Goal: Task Accomplishment & Management: Manage account settings

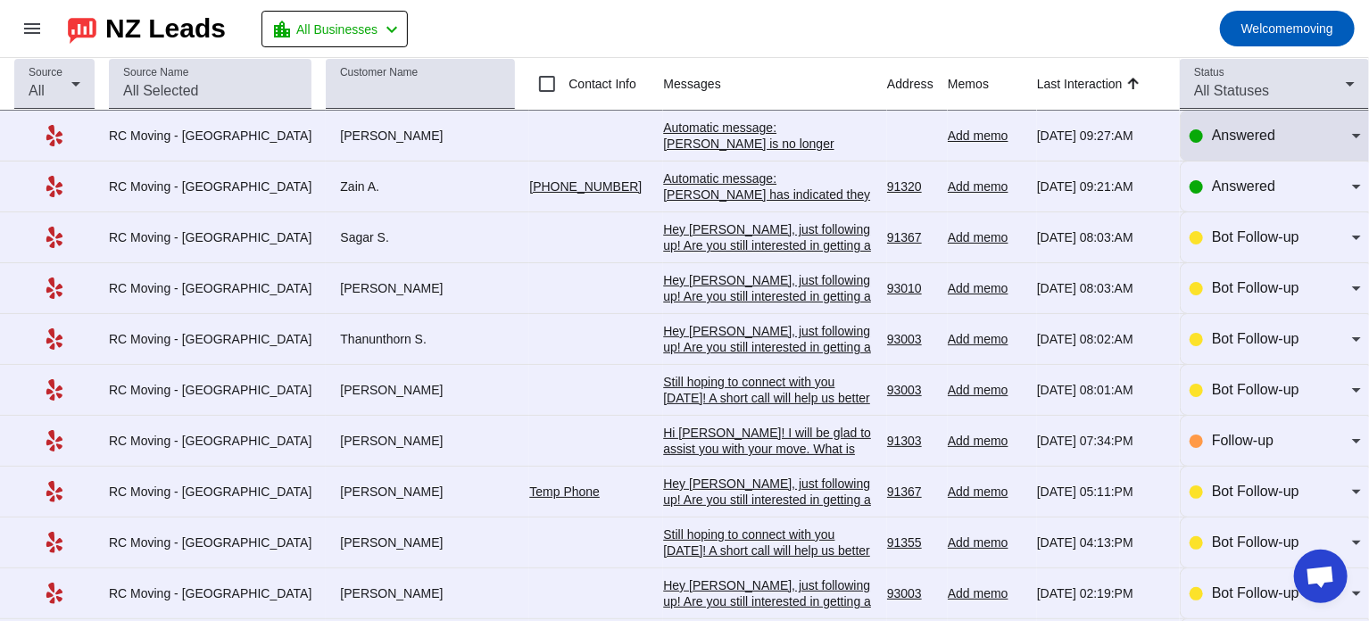
click at [1190, 138] on div at bounding box center [1196, 135] width 13 height 13
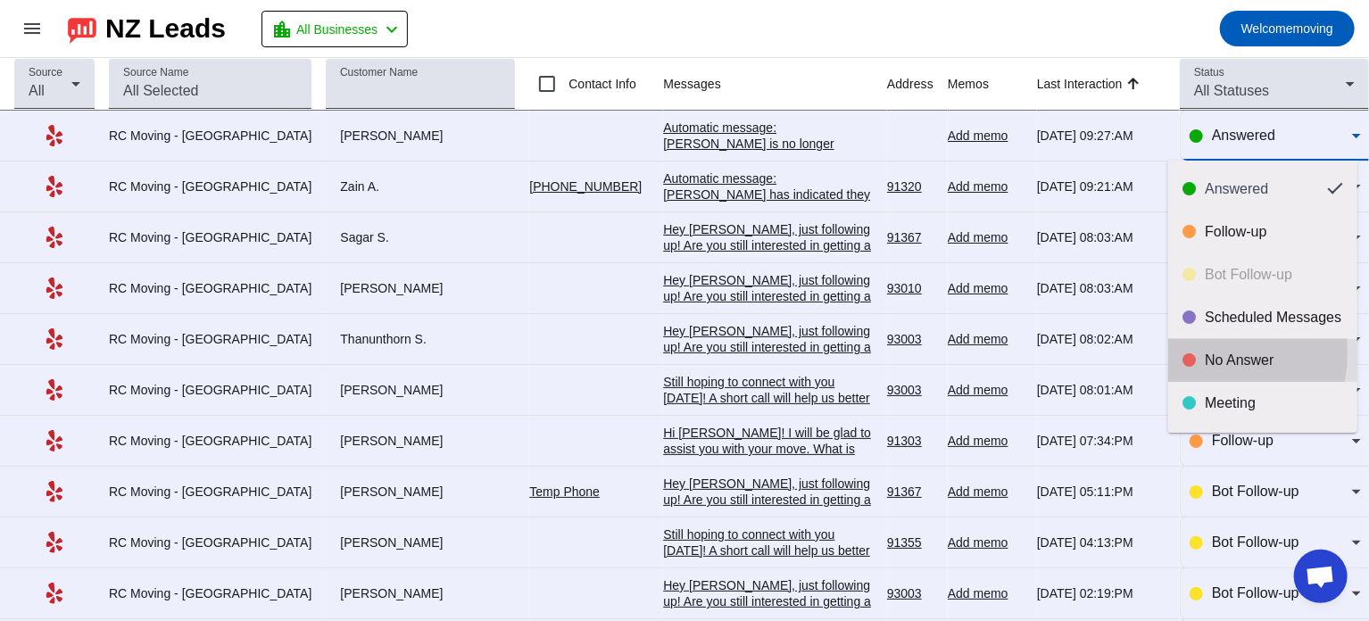
click at [1198, 353] on div "No Answer" at bounding box center [1263, 361] width 161 height 18
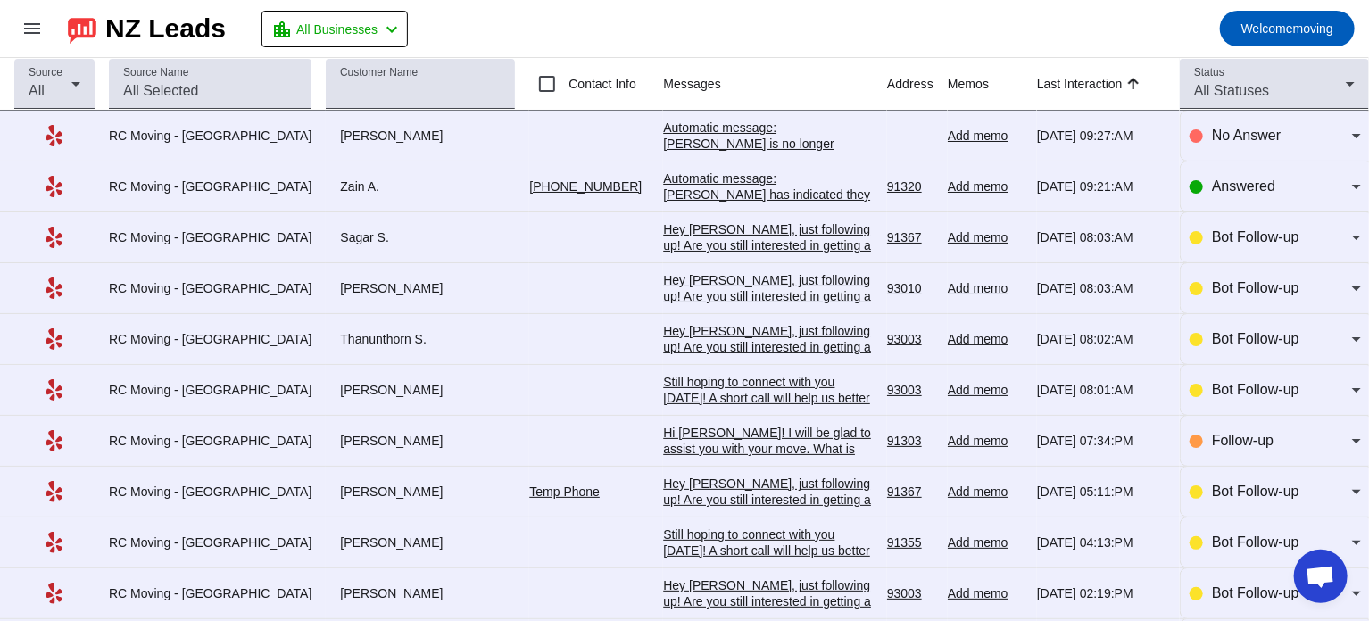
click at [688, 135] on div "Automatic message: [PERSON_NAME] is no longer pursuing this job." at bounding box center [768, 144] width 210 height 48
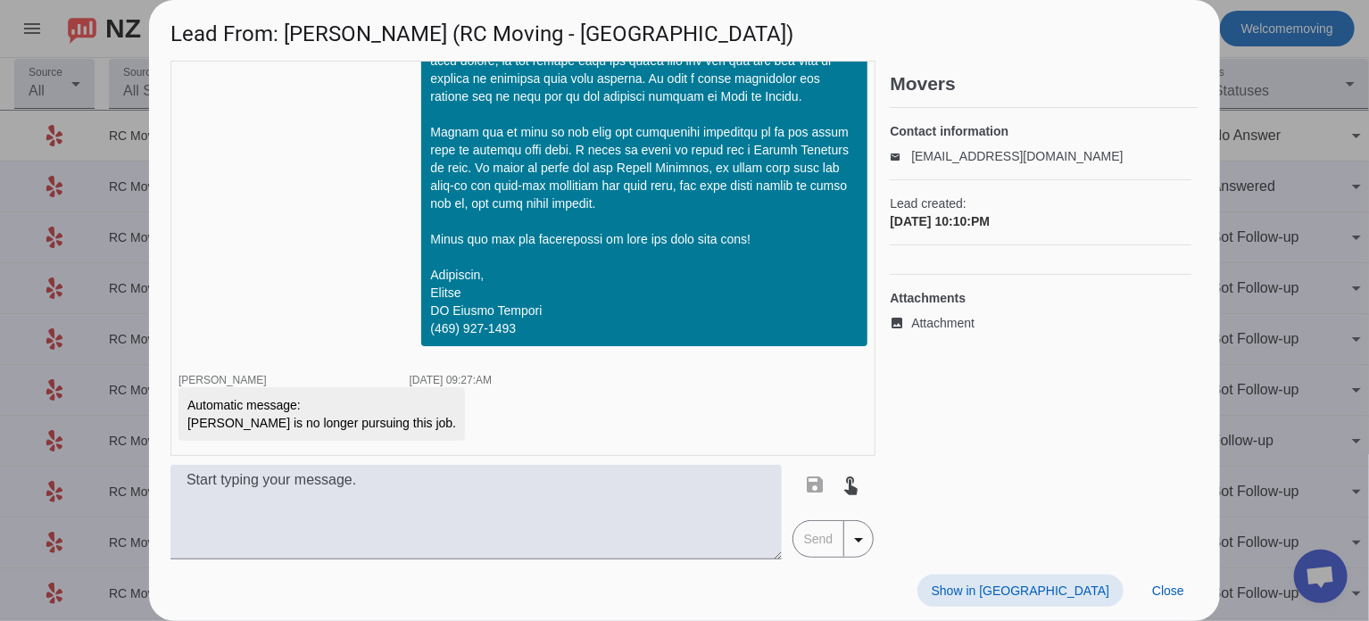
scroll to position [1752, 0]
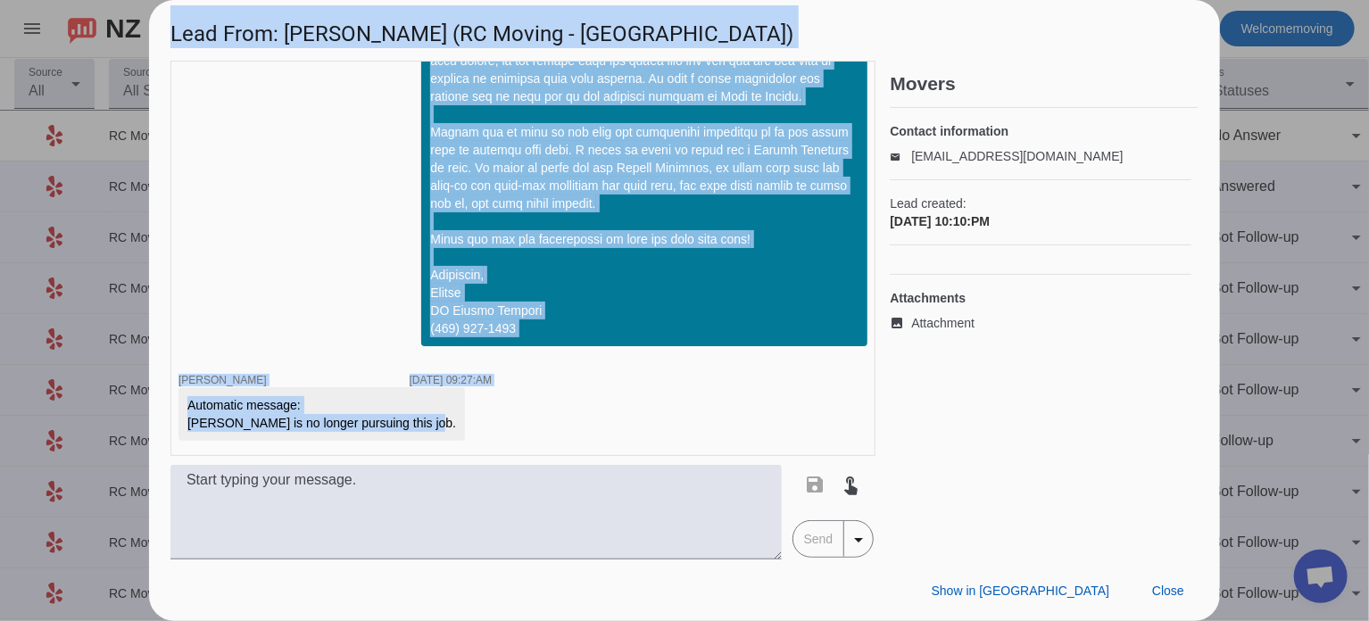
drag, startPoint x: 417, startPoint y: 423, endPoint x: 129, endPoint y: 385, distance: 290.9
click at [129, 385] on div "Lead From: [PERSON_NAME] (RC Moving - Santa Clarita) timer close Chelsea Y. [DA…" at bounding box center [684, 310] width 1369 height 621
click at [340, 406] on div "Automatic message: [PERSON_NAME] is no longer pursuing this job." at bounding box center [321, 414] width 269 height 36
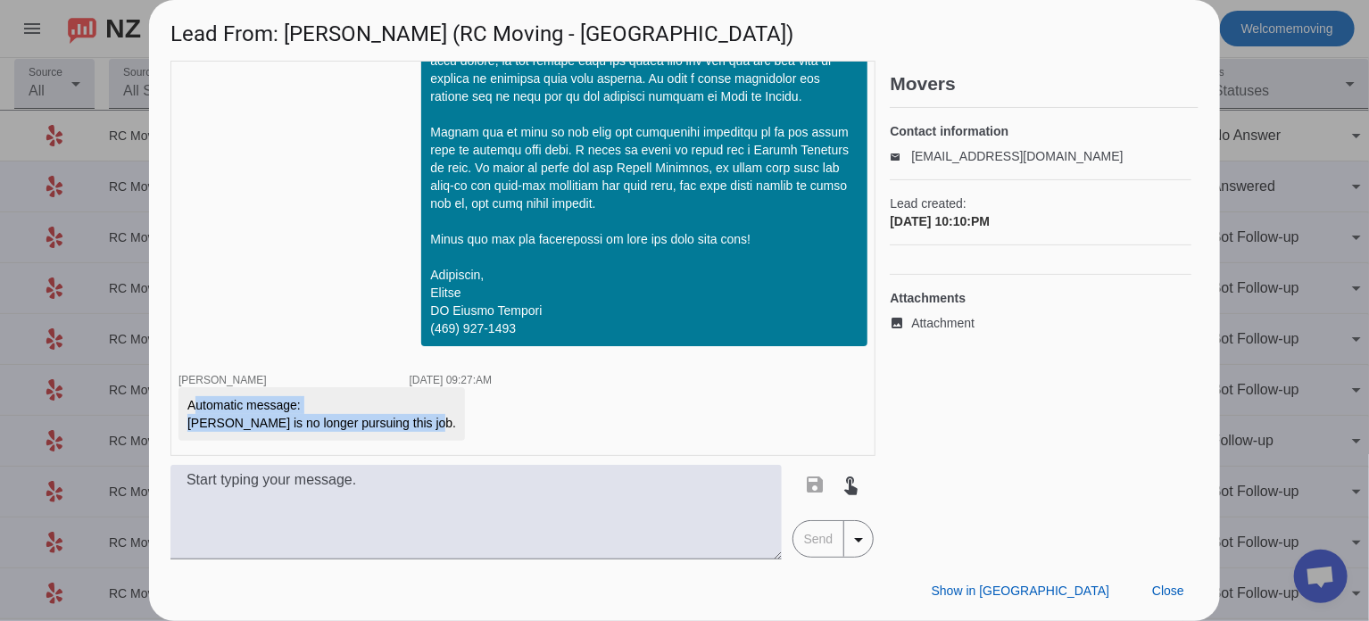
drag, startPoint x: 188, startPoint y: 407, endPoint x: 447, endPoint y: 422, distance: 259.3
click at [447, 422] on div "Automatic message: [PERSON_NAME] is no longer pursuing this job." at bounding box center [335, 414] width 313 height 54
copy div "Automatic message: [PERSON_NAME] is no longer pursuing this job."
click at [1249, 133] on div at bounding box center [684, 310] width 1369 height 621
